Goal: Transaction & Acquisition: Book appointment/travel/reservation

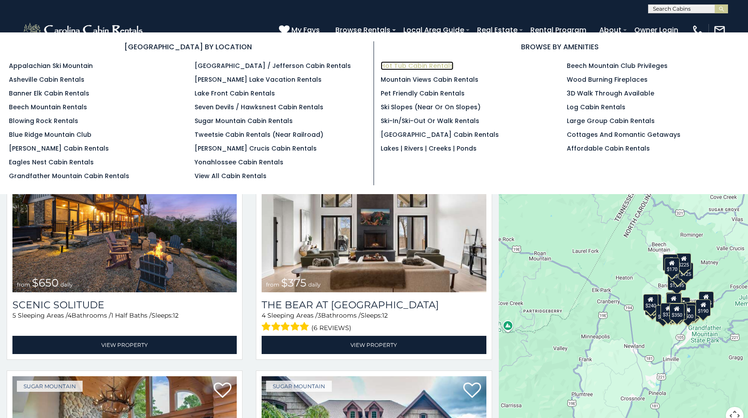
click at [388, 67] on link "Hot Tub Cabin Rentals" at bounding box center [417, 65] width 73 height 9
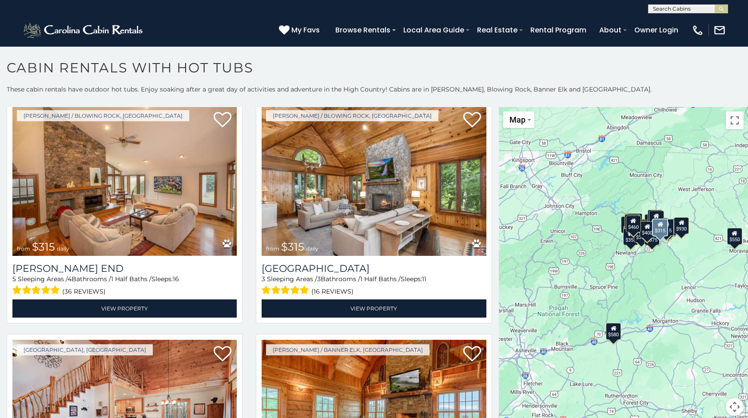
scroll to position [2806, 0]
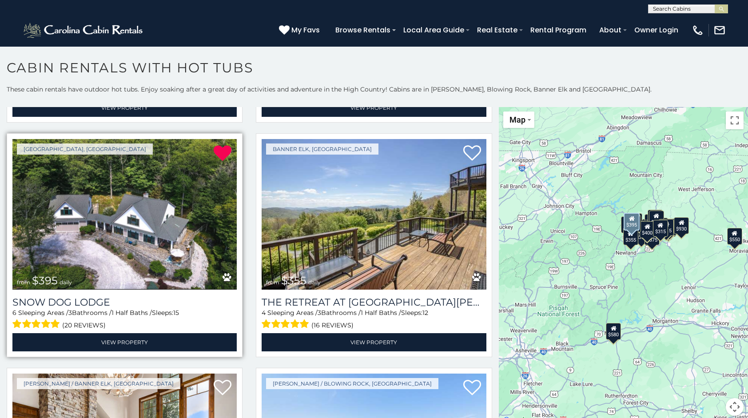
click at [99, 179] on img at bounding box center [124, 214] width 224 height 151
click at [48, 234] on img at bounding box center [124, 214] width 224 height 151
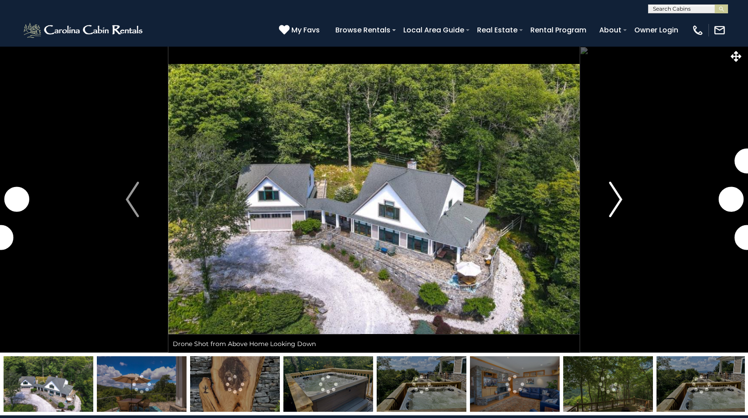
click at [614, 200] on img "Next" at bounding box center [615, 200] width 13 height 36
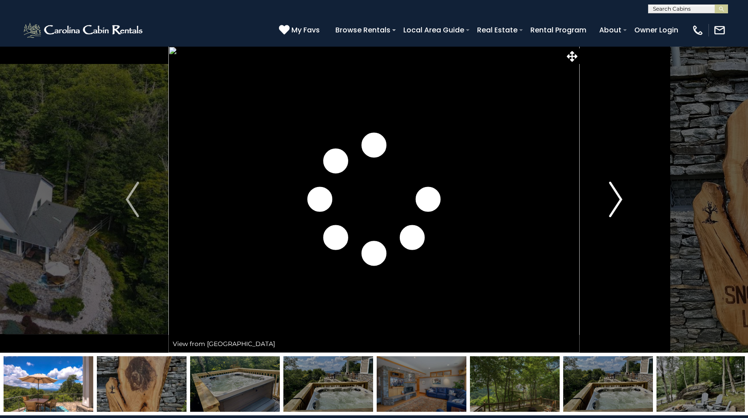
click at [615, 199] on img "Next" at bounding box center [615, 200] width 13 height 36
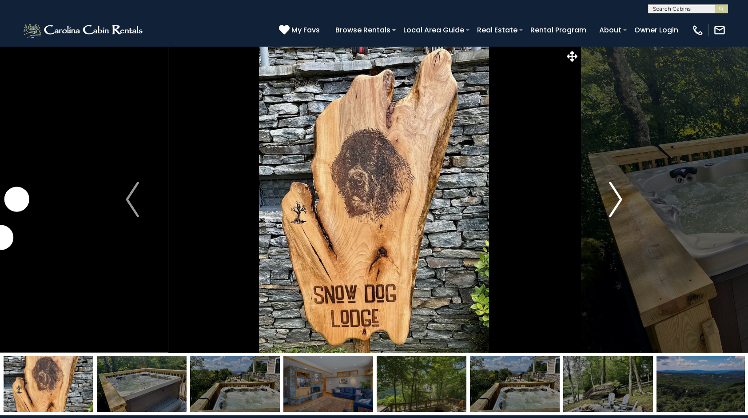
click at [615, 199] on img "Next" at bounding box center [615, 200] width 13 height 36
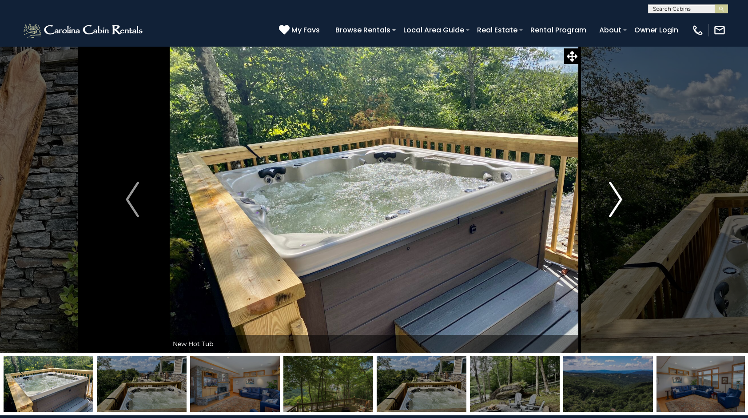
click at [615, 199] on img "Next" at bounding box center [615, 200] width 13 height 36
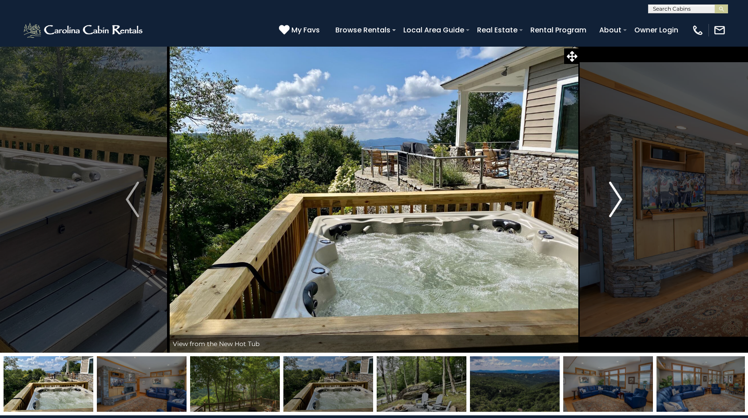
click at [615, 199] on img "Next" at bounding box center [615, 200] width 13 height 36
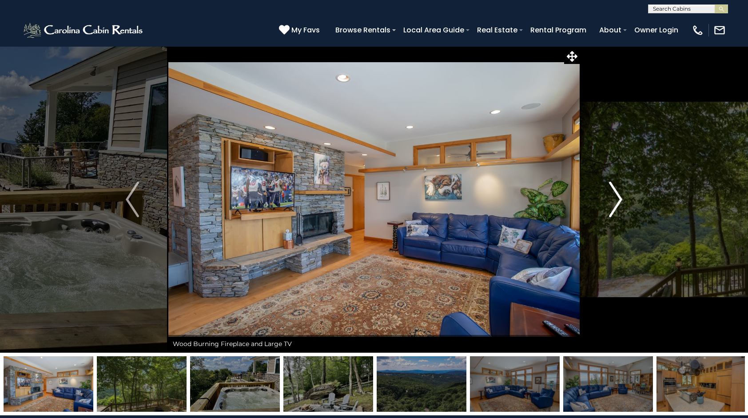
click at [615, 199] on img "Next" at bounding box center [615, 200] width 13 height 36
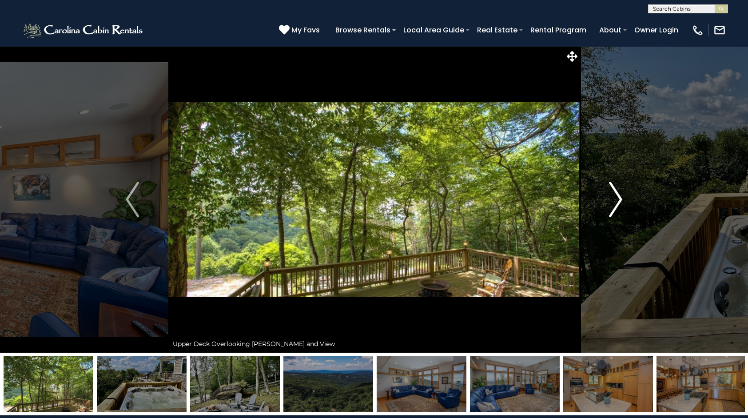
click at [615, 199] on img "Next" at bounding box center [615, 200] width 13 height 36
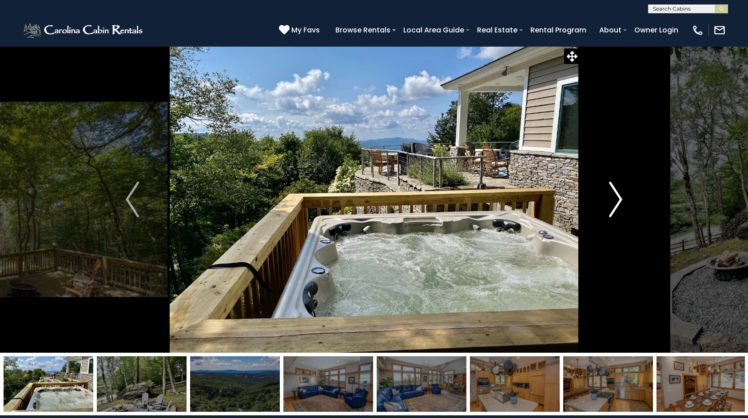
click at [615, 199] on img "Next" at bounding box center [615, 200] width 13 height 36
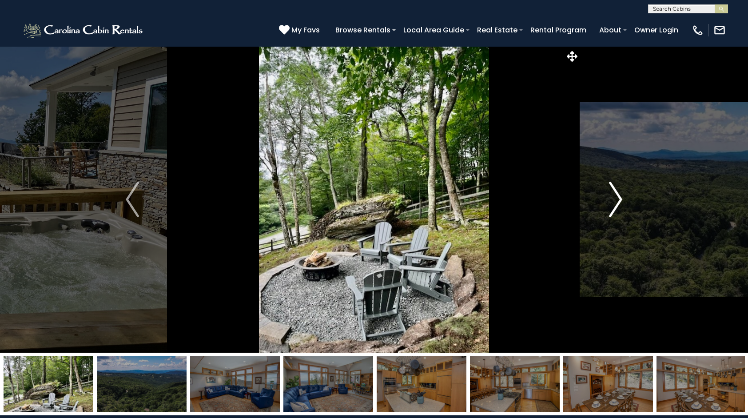
click at [615, 199] on img "Next" at bounding box center [615, 200] width 13 height 36
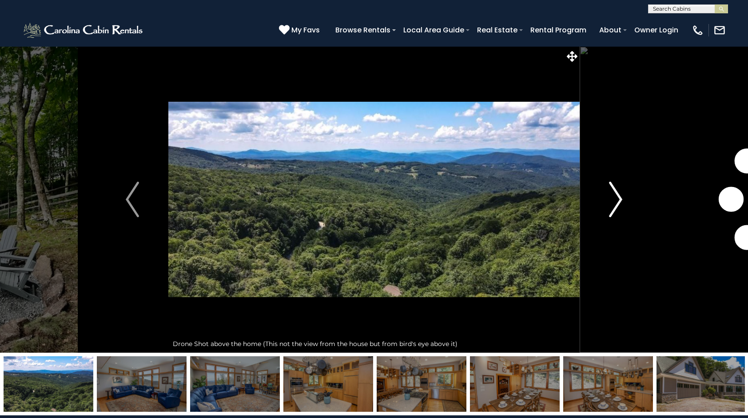
click at [615, 199] on img "Next" at bounding box center [615, 200] width 13 height 36
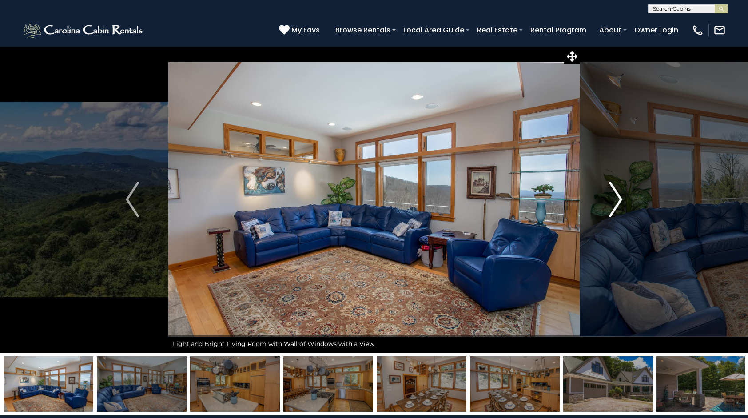
click at [615, 199] on img "Next" at bounding box center [615, 200] width 13 height 36
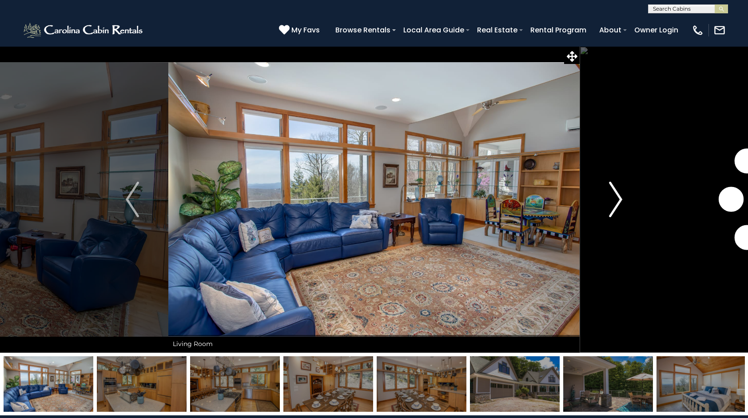
click at [615, 199] on img "Next" at bounding box center [615, 200] width 13 height 36
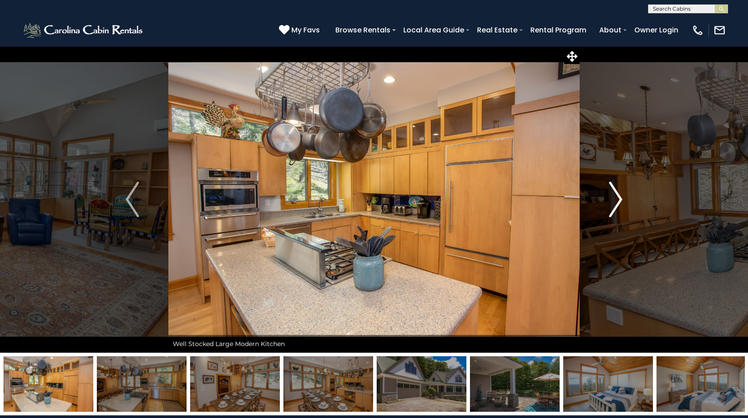
click at [615, 199] on img "Next" at bounding box center [615, 200] width 13 height 36
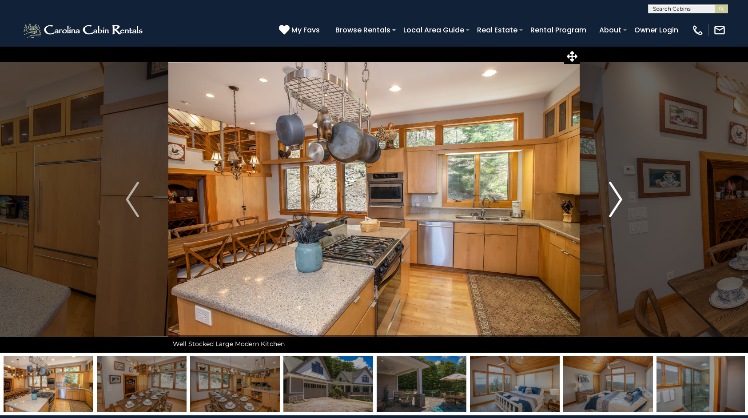
click at [615, 199] on img "Next" at bounding box center [615, 200] width 13 height 36
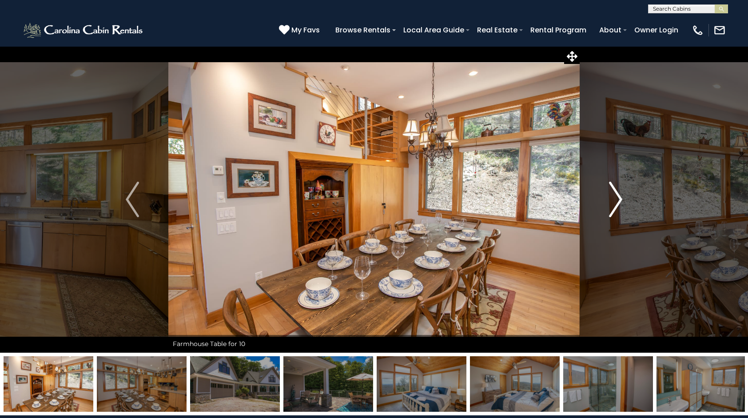
click at [615, 199] on img "Next" at bounding box center [615, 200] width 13 height 36
